Goal: Navigation & Orientation: Find specific page/section

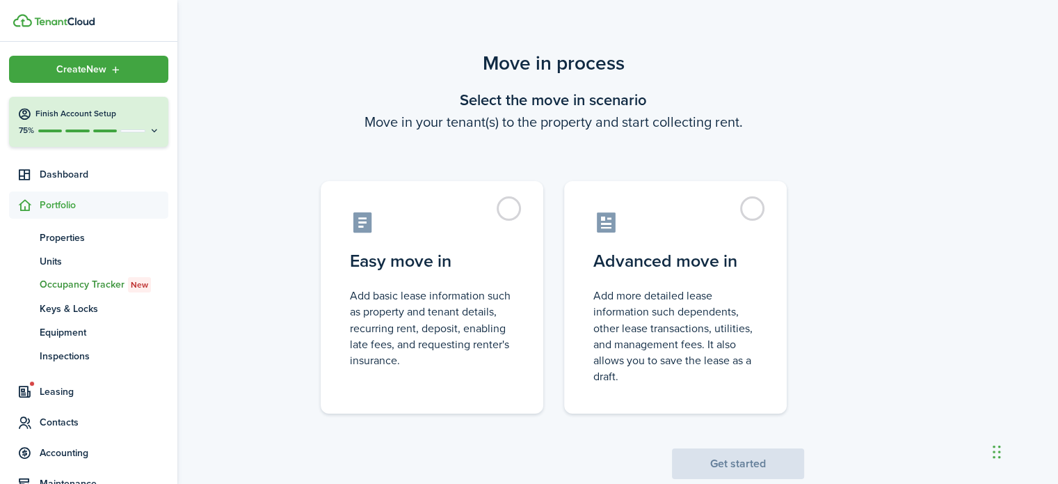
click at [70, 285] on span "Occupancy Tracker New" at bounding box center [104, 284] width 129 height 15
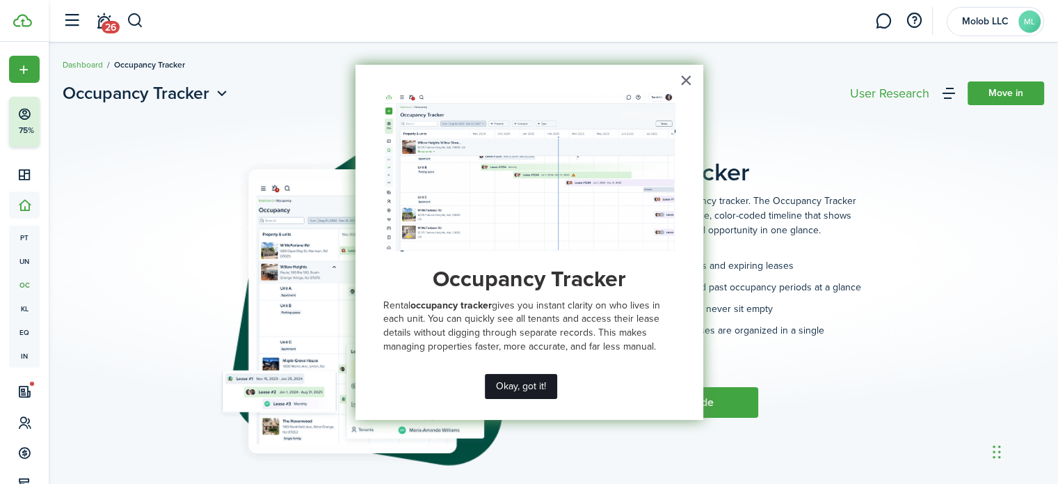
click at [534, 383] on button "Okay, got it!" at bounding box center [521, 386] width 72 height 25
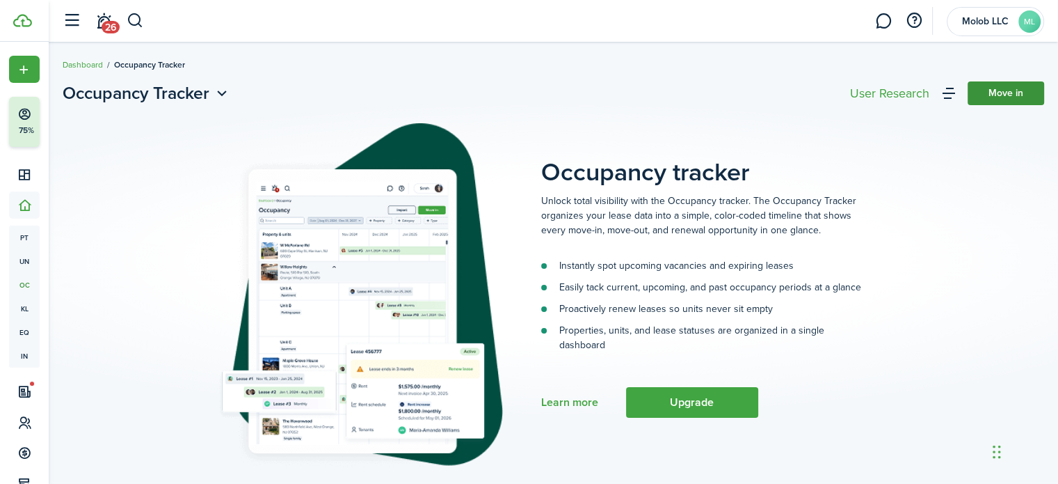
click at [998, 96] on link "Move in" at bounding box center [1006, 93] width 77 height 24
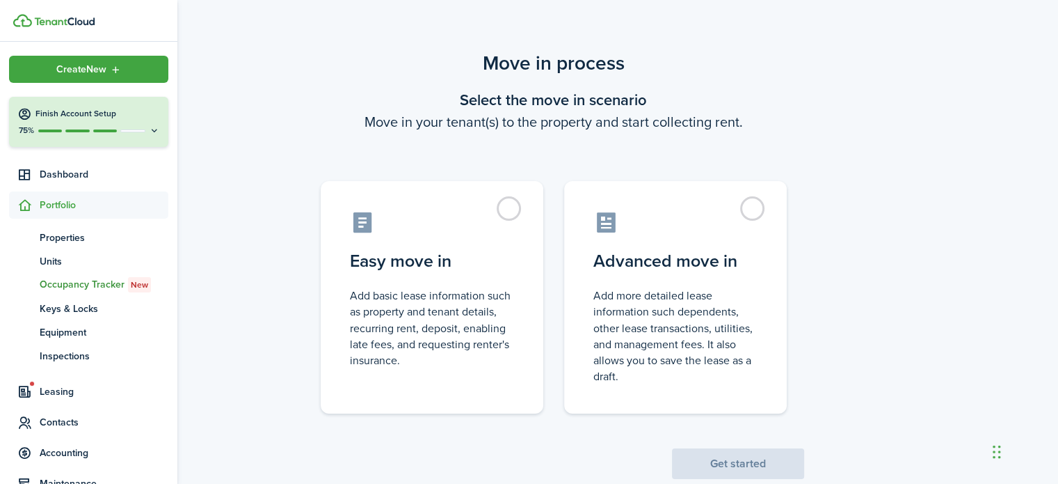
click at [51, 204] on span "Portfolio" at bounding box center [104, 205] width 129 height 15
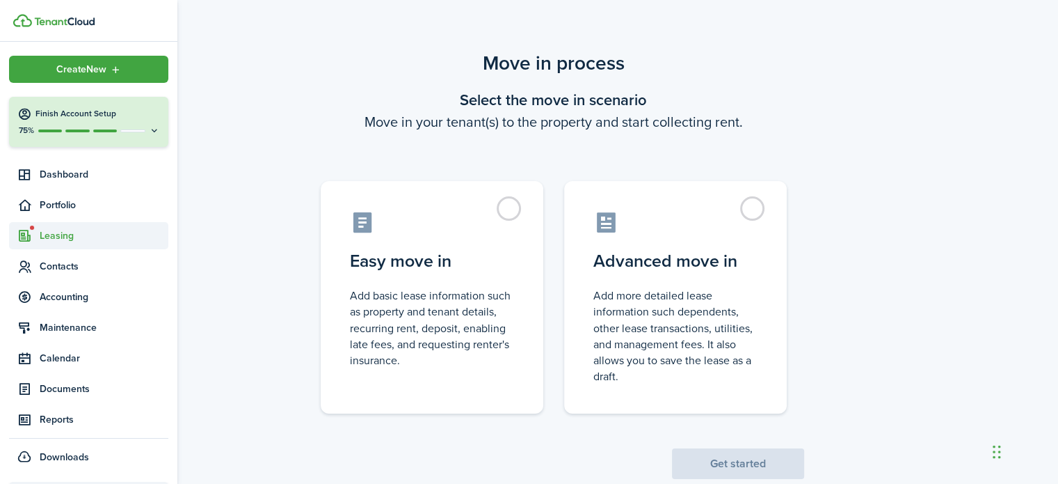
click at [52, 234] on span "Leasing" at bounding box center [104, 235] width 129 height 15
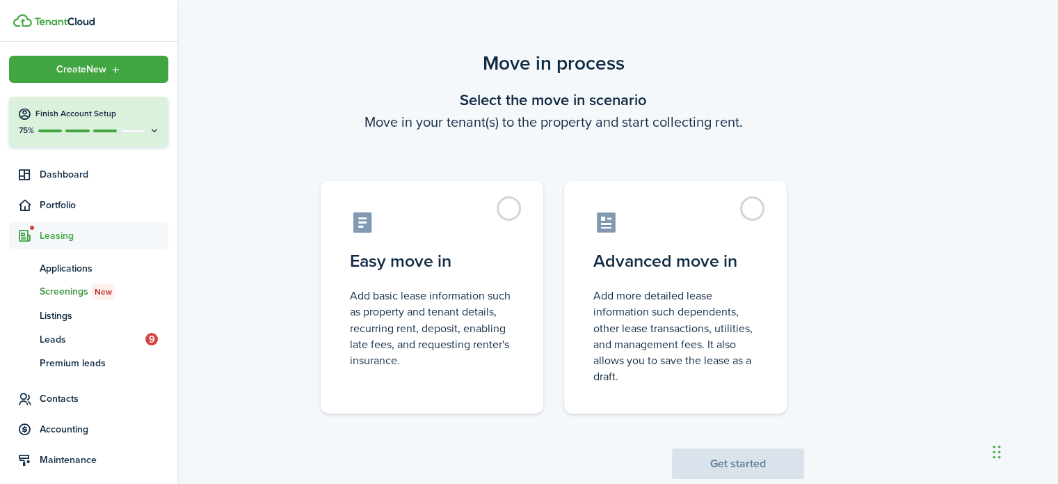
click at [67, 287] on span "Screenings New" at bounding box center [104, 291] width 129 height 15
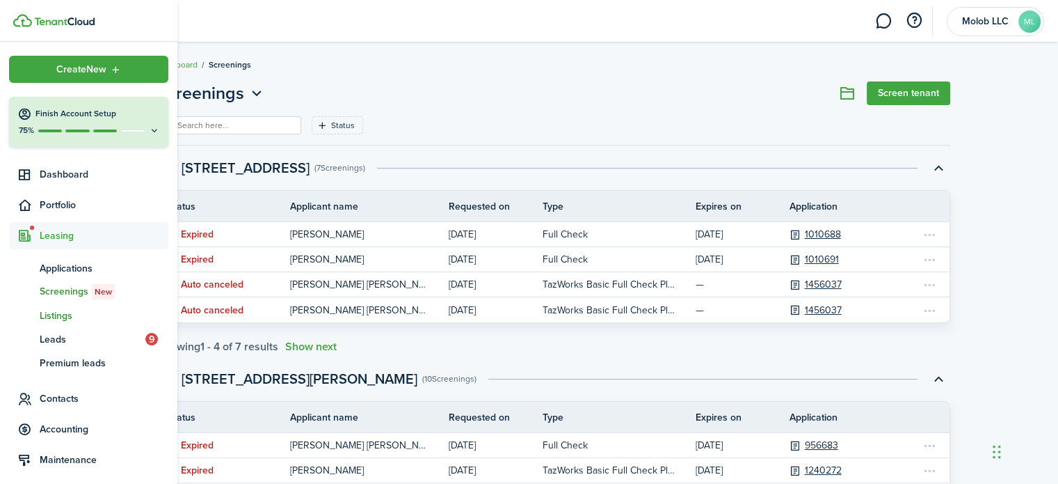
click at [58, 317] on span "Listings" at bounding box center [104, 315] width 129 height 15
